Goal: Task Accomplishment & Management: Use online tool/utility

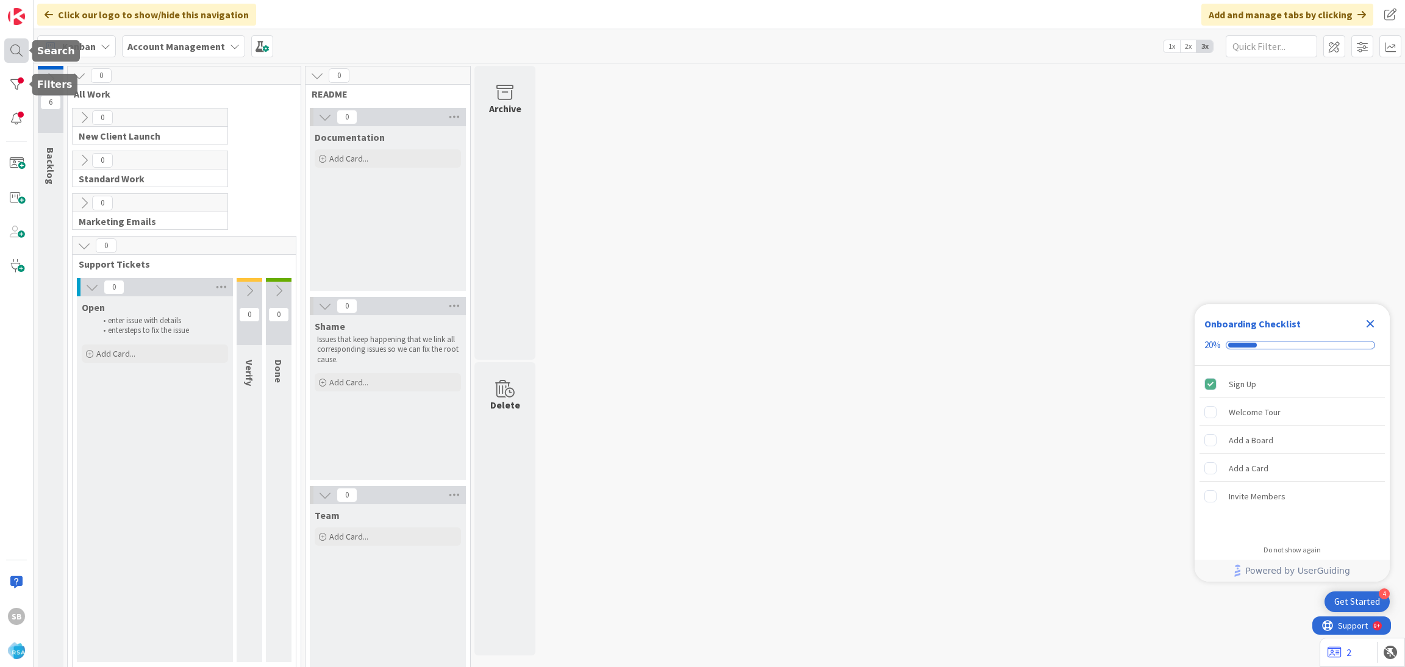
click at [13, 49] on div at bounding box center [16, 50] width 24 height 24
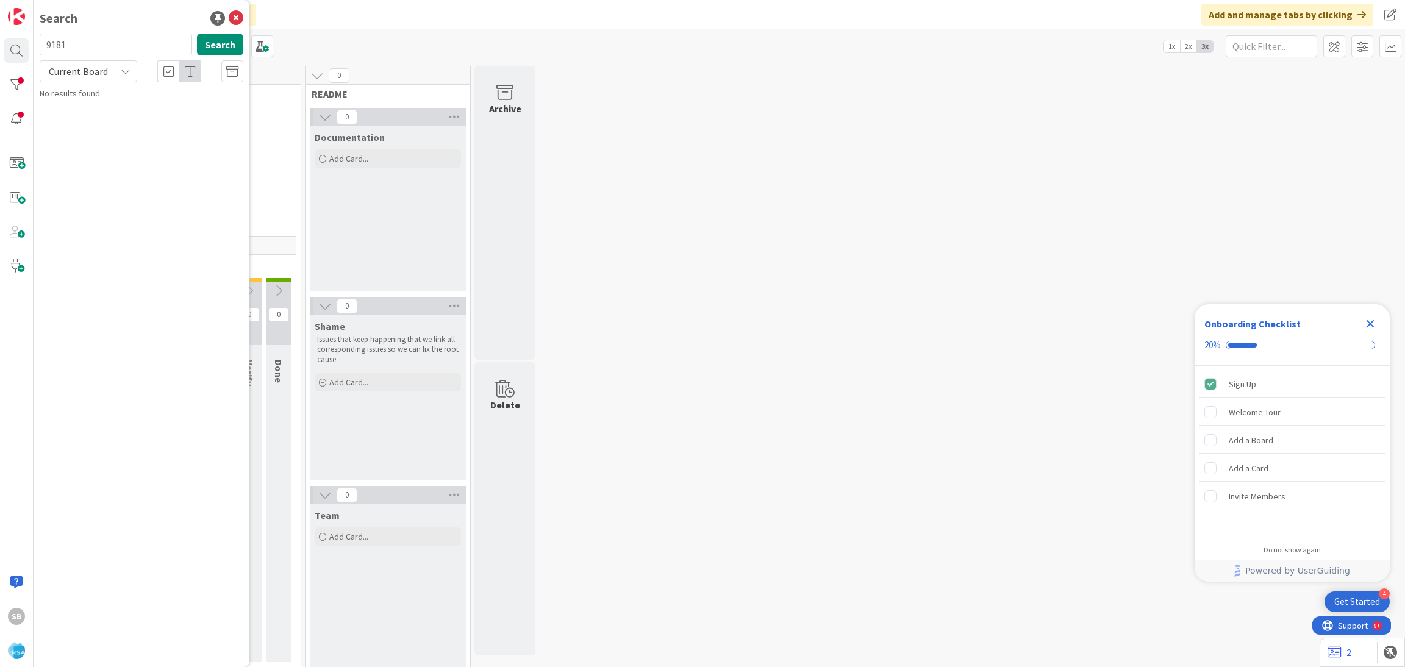
type input "9181"
click at [102, 96] on div "Searching..." at bounding box center [142, 94] width 204 height 15
click at [115, 99] on b "Account Management ›" at bounding box center [96, 95] width 78 height 9
click at [1366, 323] on icon "Close Checklist" at bounding box center [1370, 324] width 15 height 15
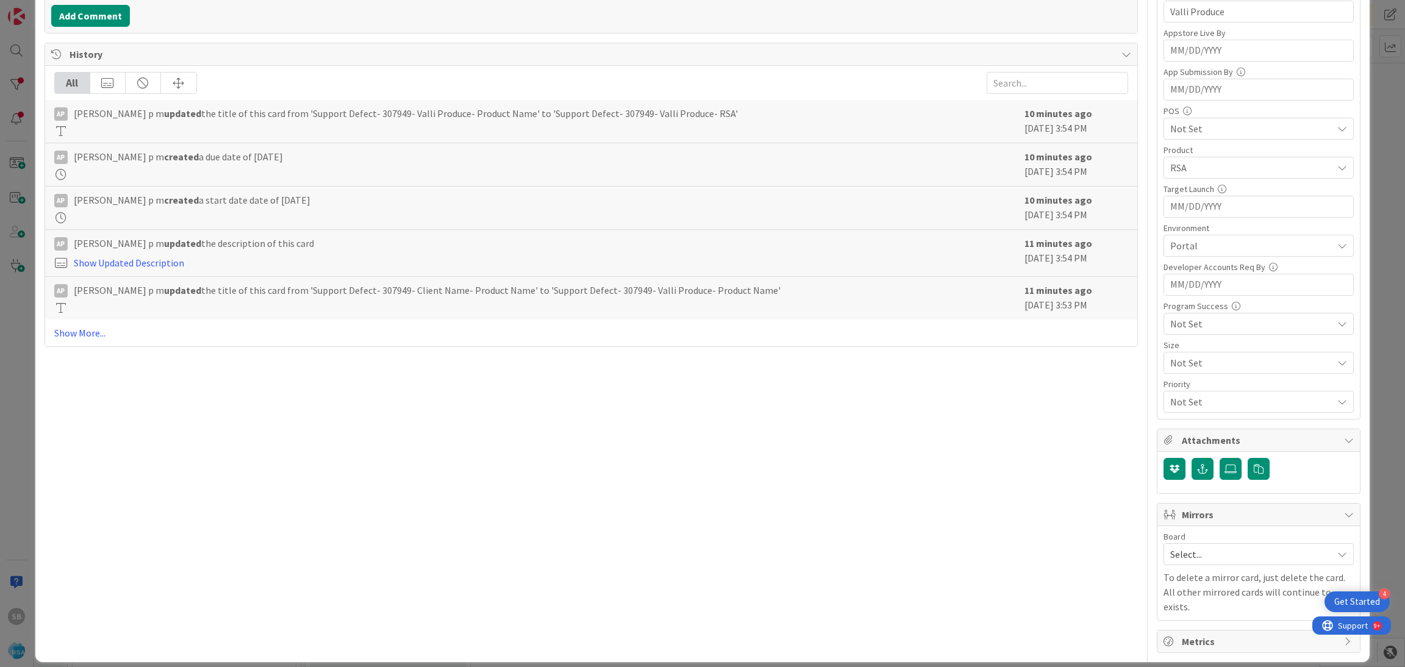
click at [1184, 553] on span "Select..." at bounding box center [1249, 554] width 156 height 17
click at [1186, 636] on span "Software Development" at bounding box center [1266, 634] width 161 height 18
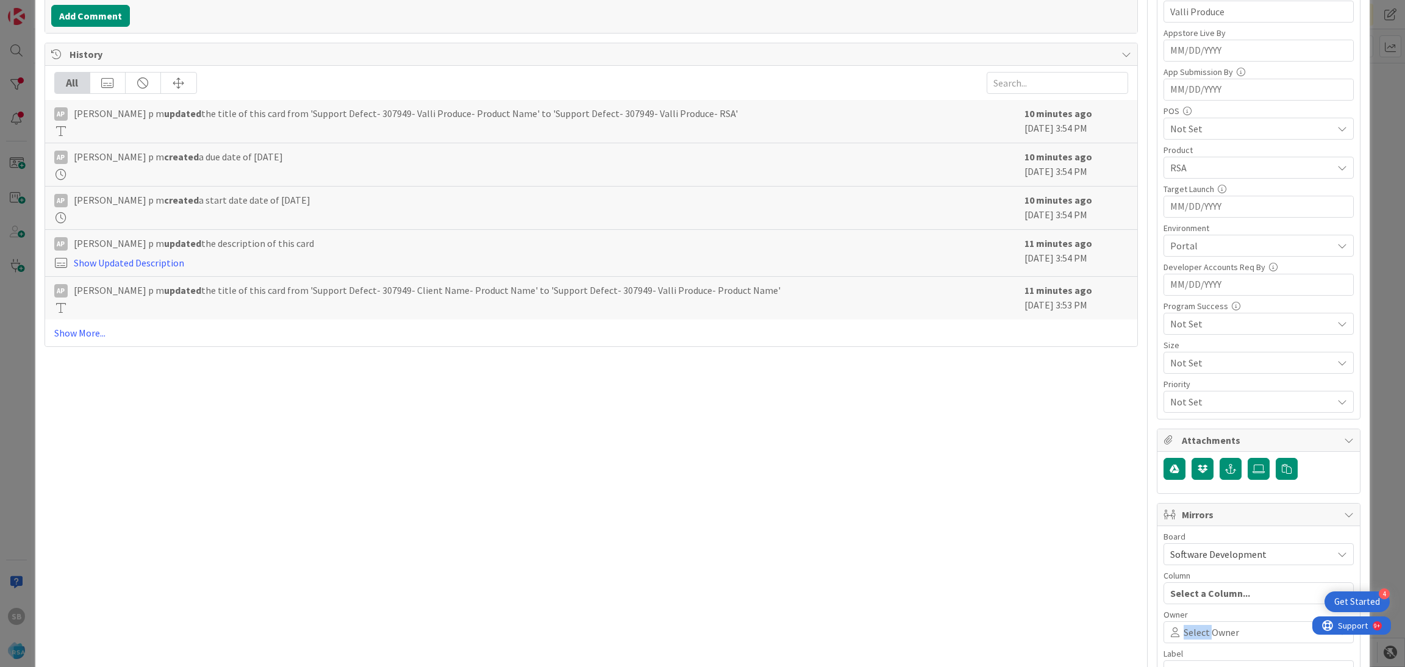
click at [1184, 636] on span "Select Owner" at bounding box center [1212, 632] width 56 height 15
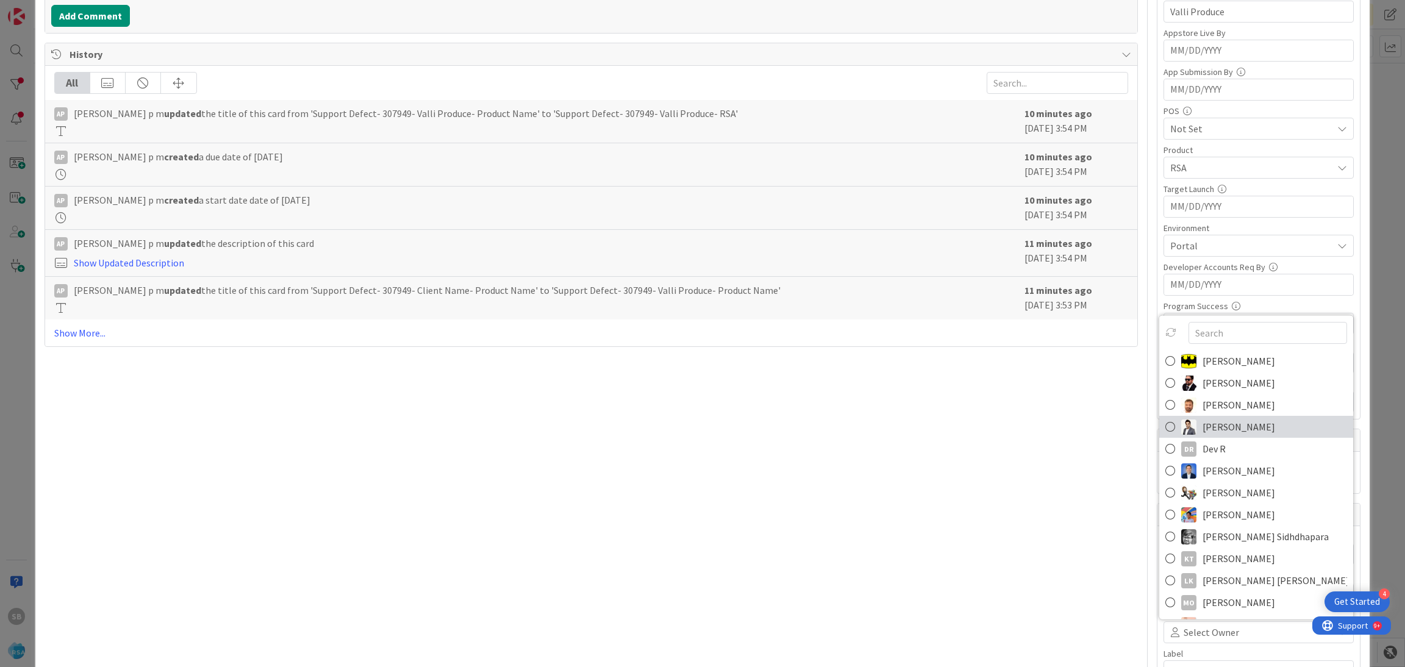
scroll to position [315, 0]
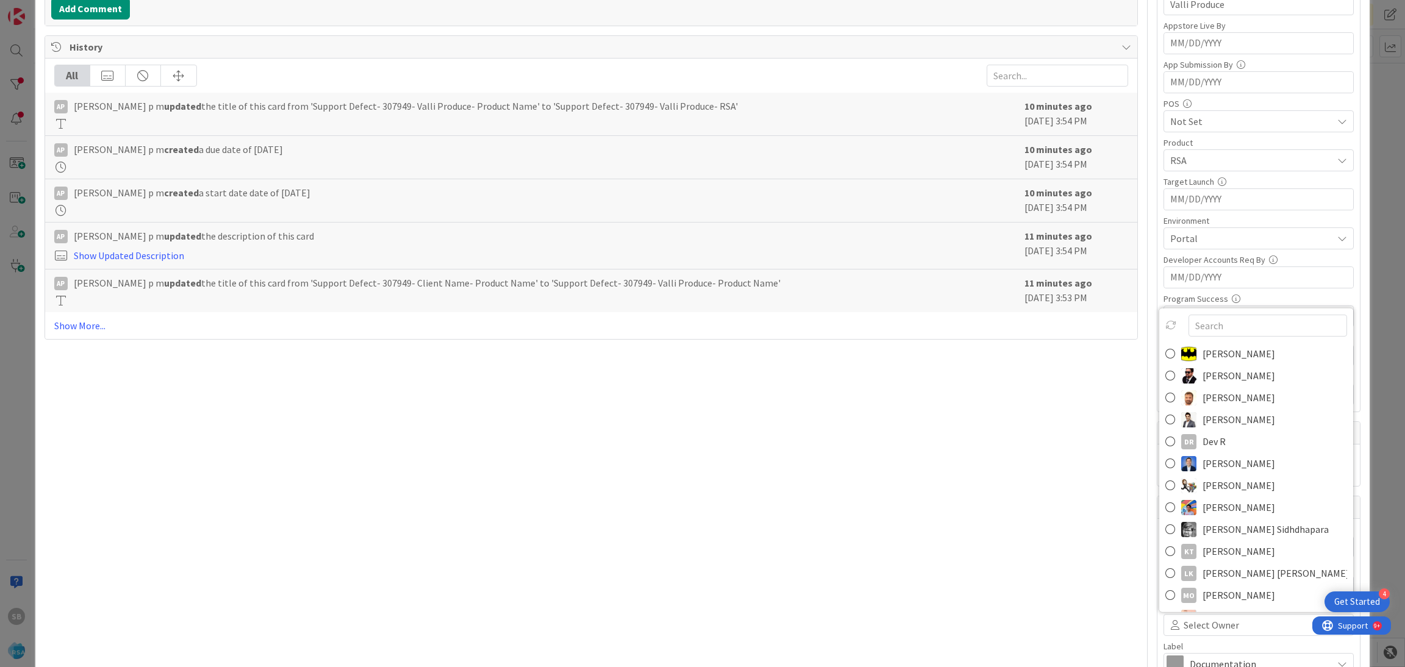
click at [1188, 400] on link "[PERSON_NAME]" at bounding box center [1257, 398] width 194 height 22
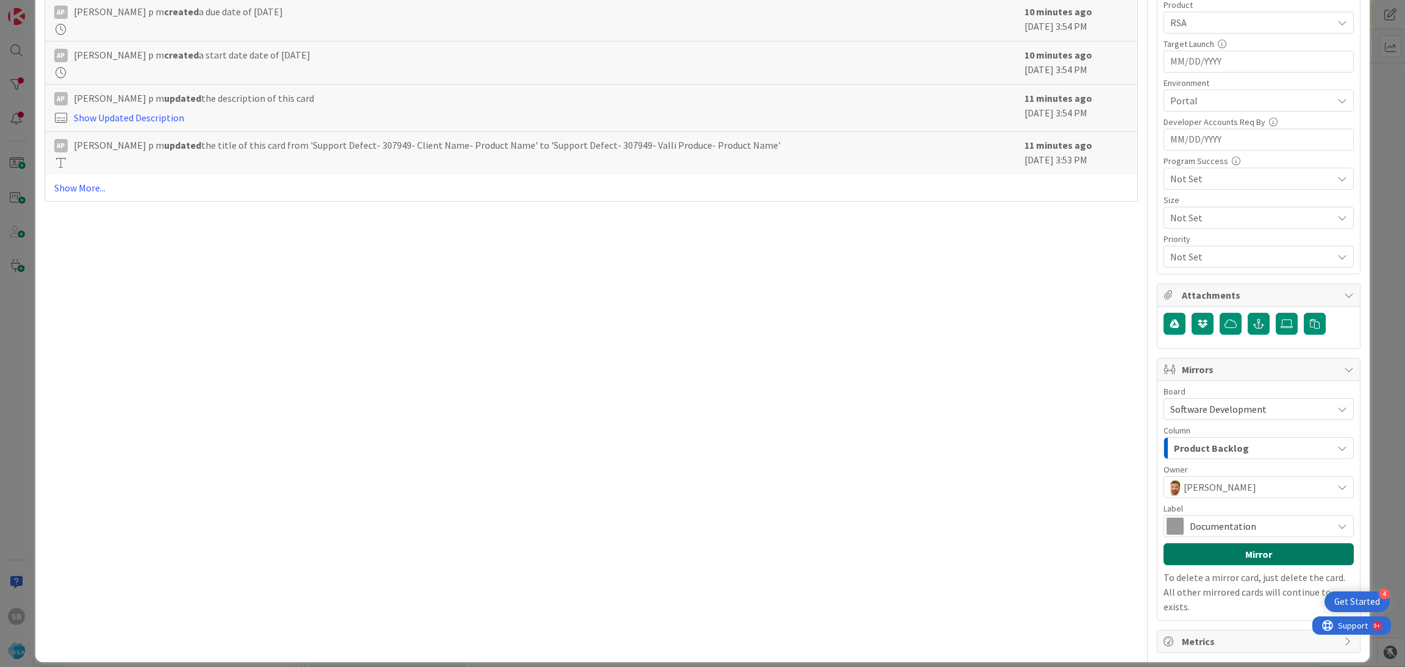
click at [1176, 545] on button "Mirror" at bounding box center [1259, 554] width 190 height 22
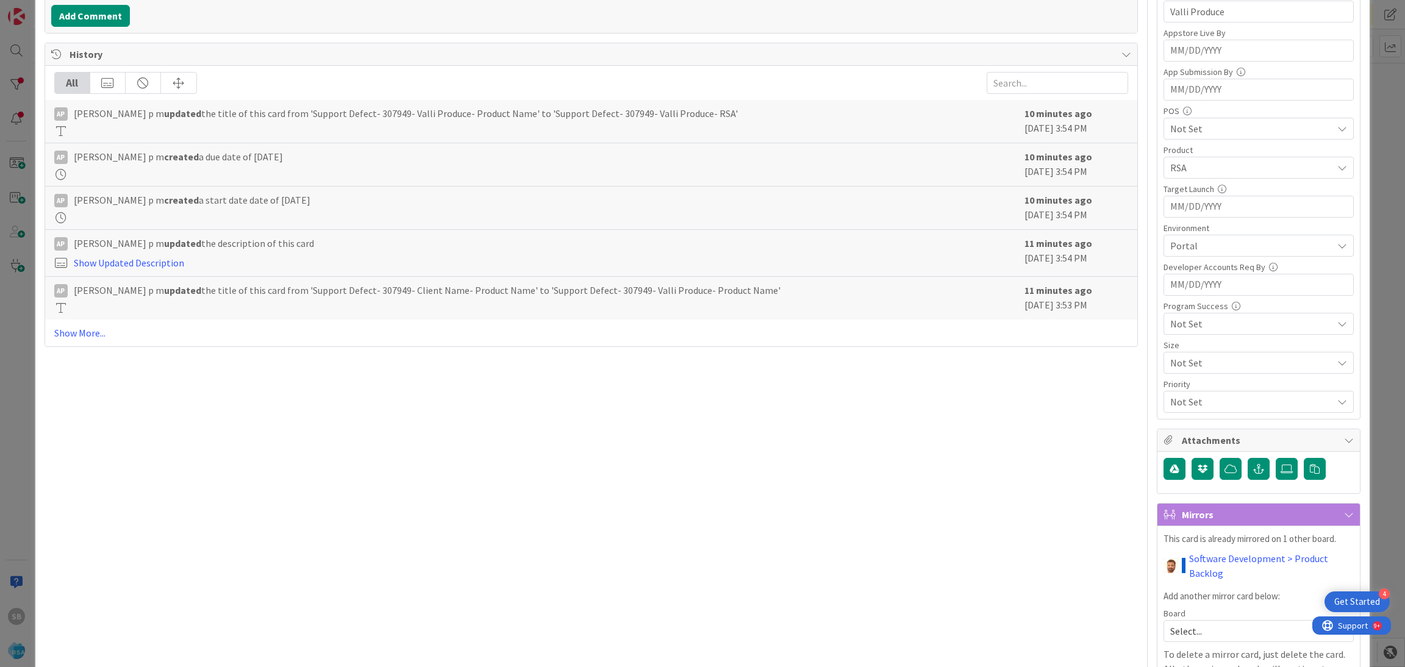
scroll to position [385, 0]
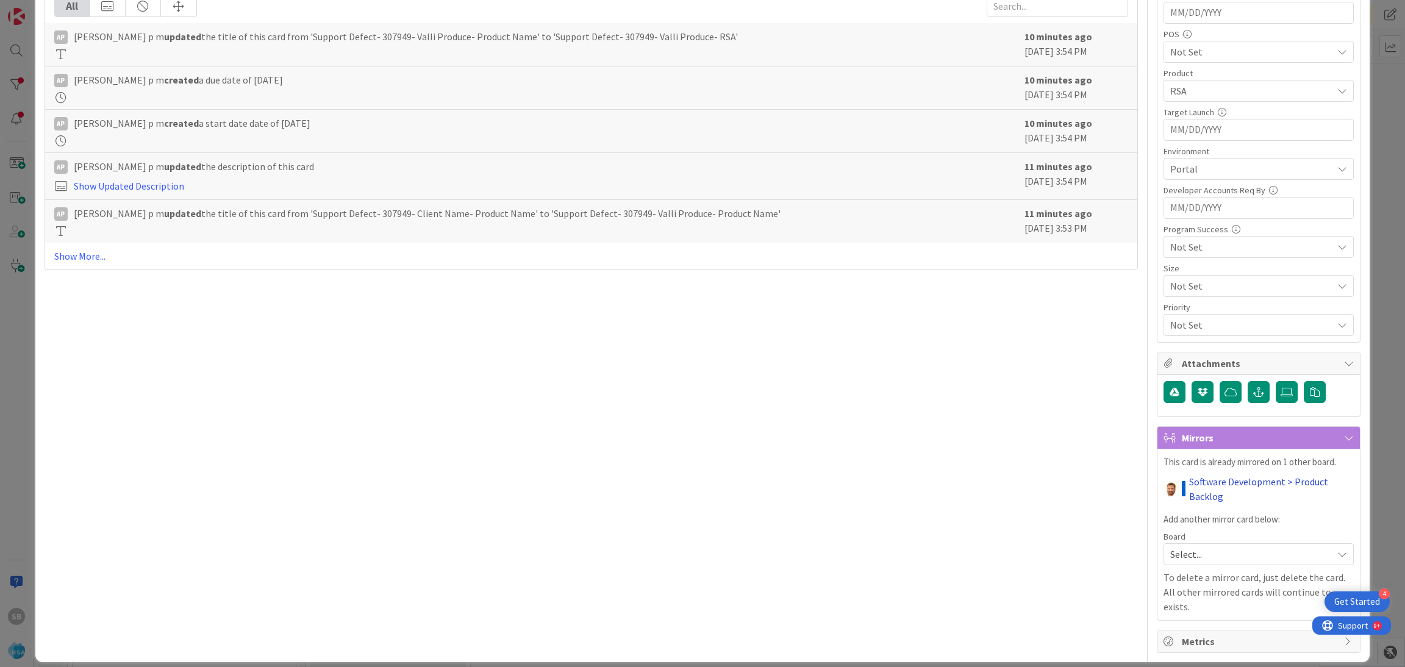
click at [1189, 504] on link "Software Development > Product Backlog" at bounding box center [1271, 489] width 165 height 29
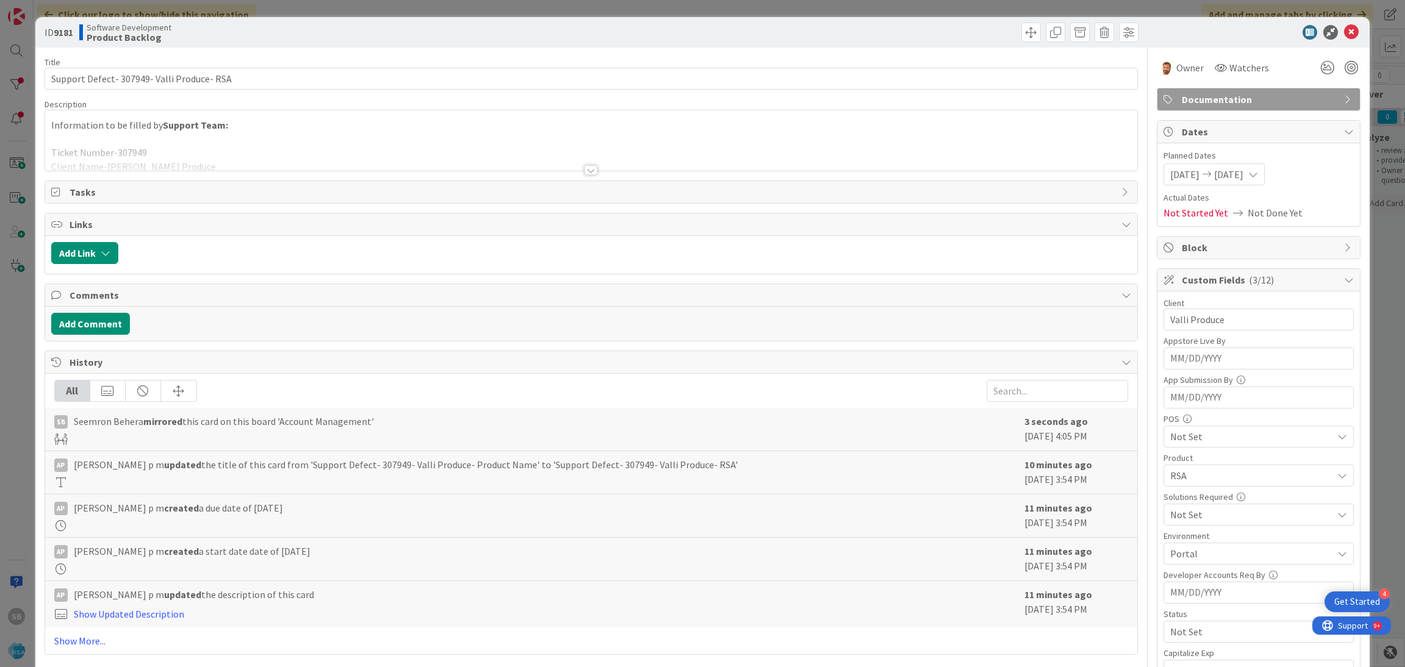
click at [1200, 102] on span "Documentation" at bounding box center [1260, 99] width 156 height 15
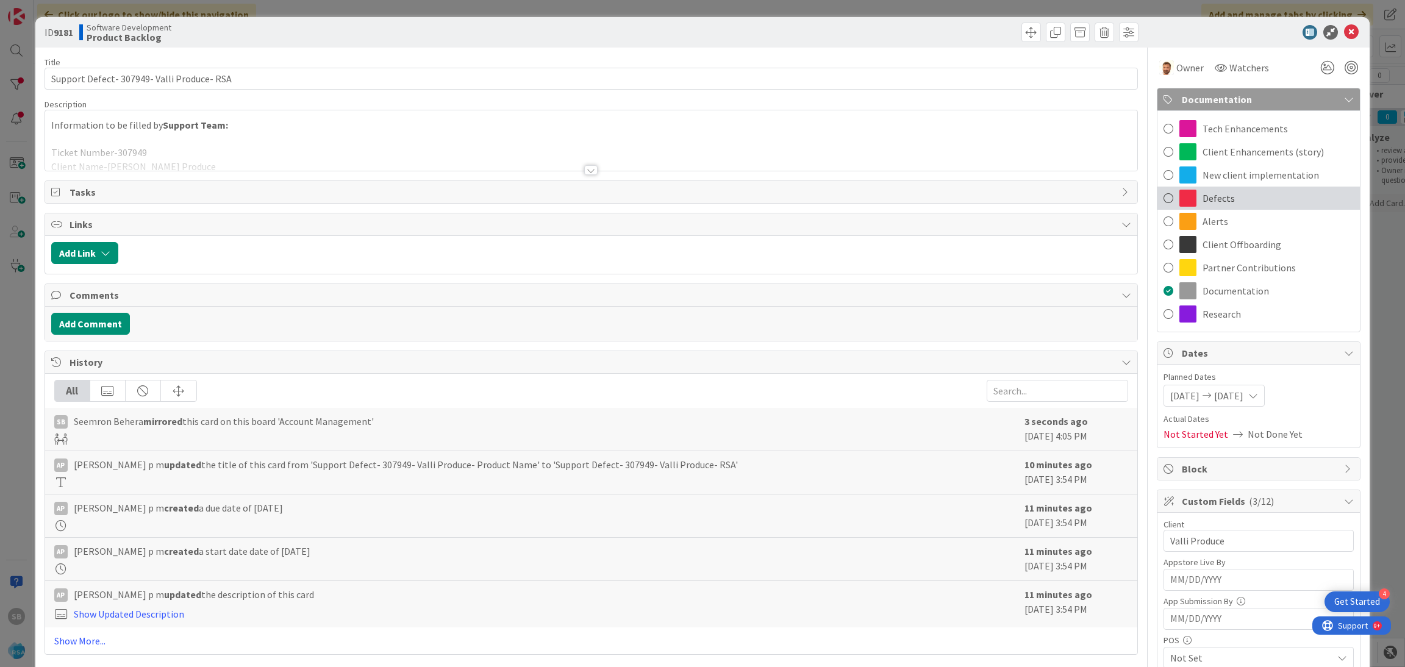
click at [1187, 201] on div "Defects" at bounding box center [1259, 198] width 203 height 23
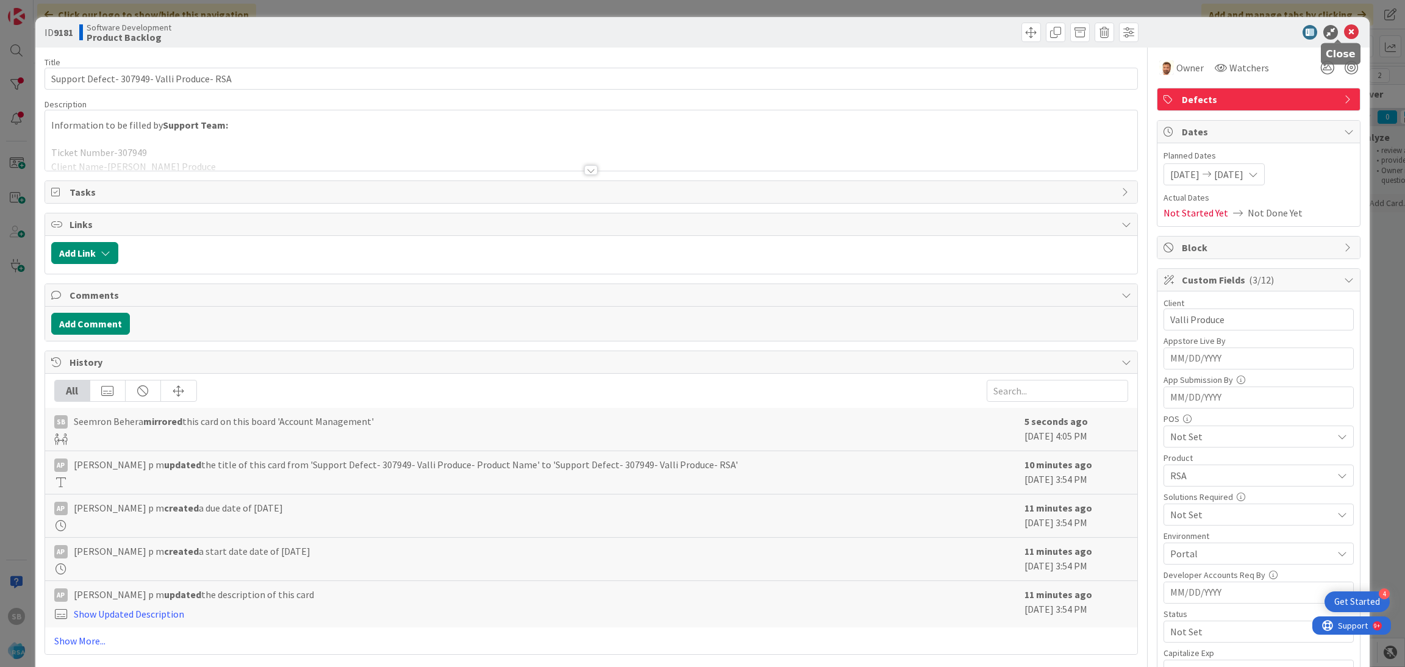
click at [1344, 30] on icon at bounding box center [1351, 32] width 15 height 15
